Goal: Task Accomplishment & Management: Manage account settings

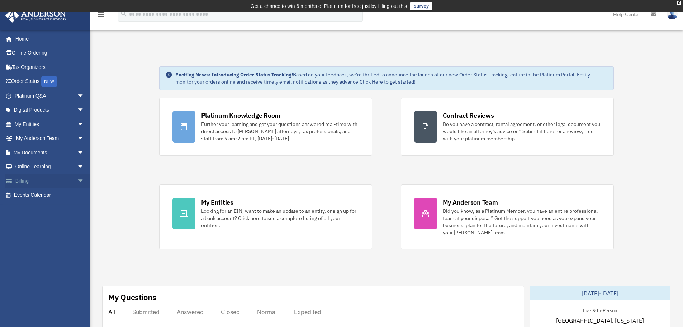
click at [77, 179] on span "arrow_drop_down" at bounding box center [84, 181] width 14 height 15
click at [56, 194] on link "$ Open Invoices" at bounding box center [52, 195] width 85 height 15
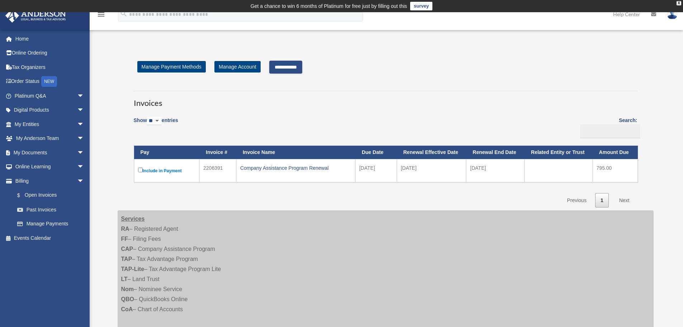
click at [296, 66] on input "**********" at bounding box center [285, 67] width 33 height 13
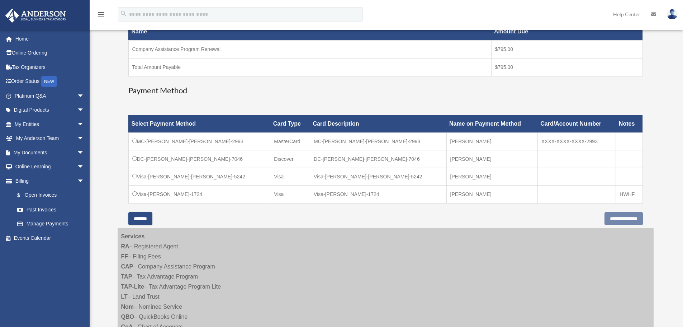
scroll to position [143, 0]
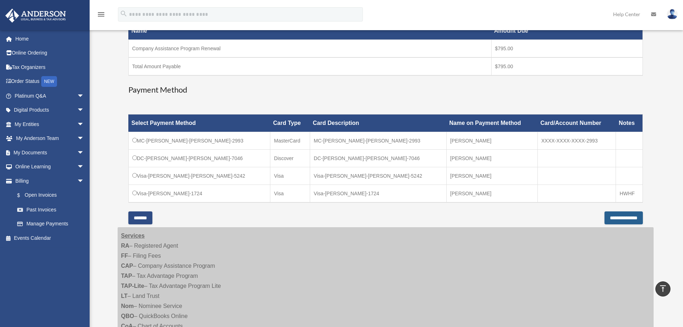
click at [617, 215] on input "**********" at bounding box center [624, 217] width 38 height 13
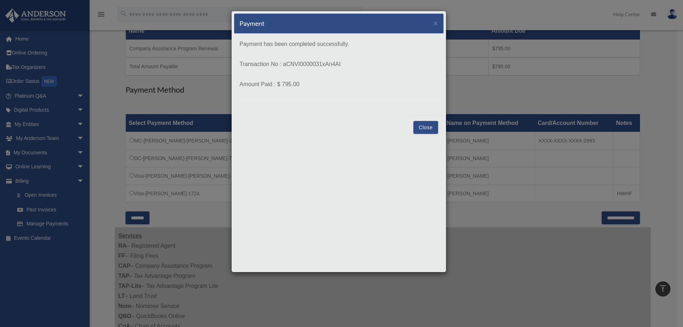
click at [425, 127] on button "Close" at bounding box center [425, 127] width 25 height 13
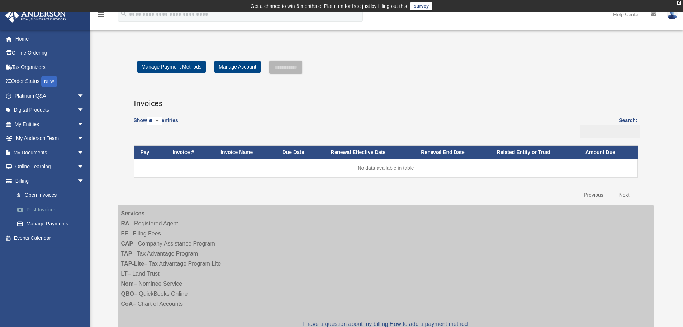
click at [45, 208] on link "Past Invoices" at bounding box center [52, 209] width 85 height 14
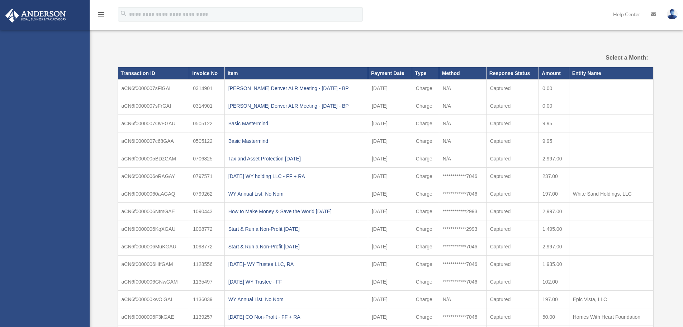
select select
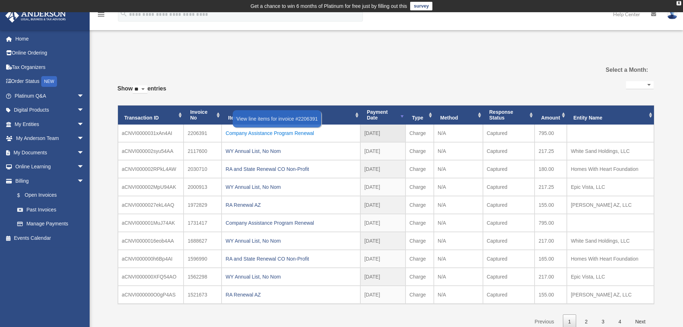
click at [256, 131] on div "Company Assistance Program Renewal" at bounding box center [291, 133] width 131 height 10
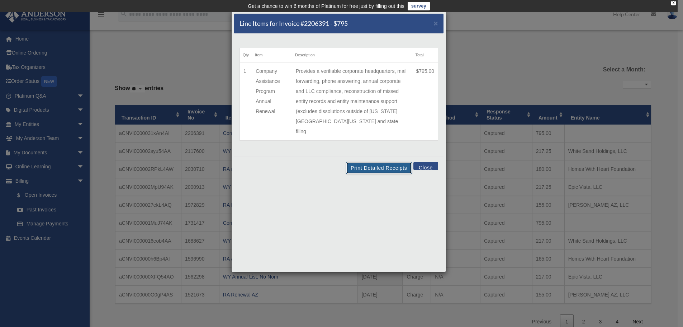
click at [381, 162] on button "Print Detailed Receipts" at bounding box center [379, 168] width 66 height 12
click at [424, 162] on button "Close" at bounding box center [425, 166] width 25 height 8
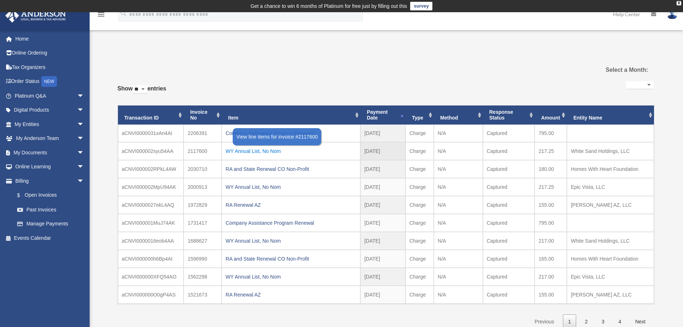
click at [272, 150] on div "WY Annual List, No Nom" at bounding box center [291, 151] width 131 height 10
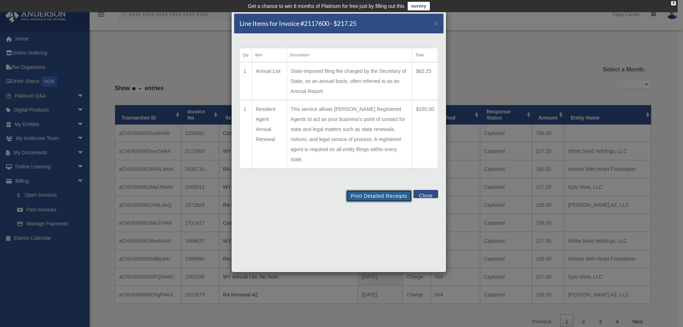
click at [380, 190] on button "Print Detailed Receipts" at bounding box center [379, 196] width 66 height 12
click at [425, 190] on button "Close" at bounding box center [425, 194] width 25 height 8
